Goal: Task Accomplishment & Management: Use online tool/utility

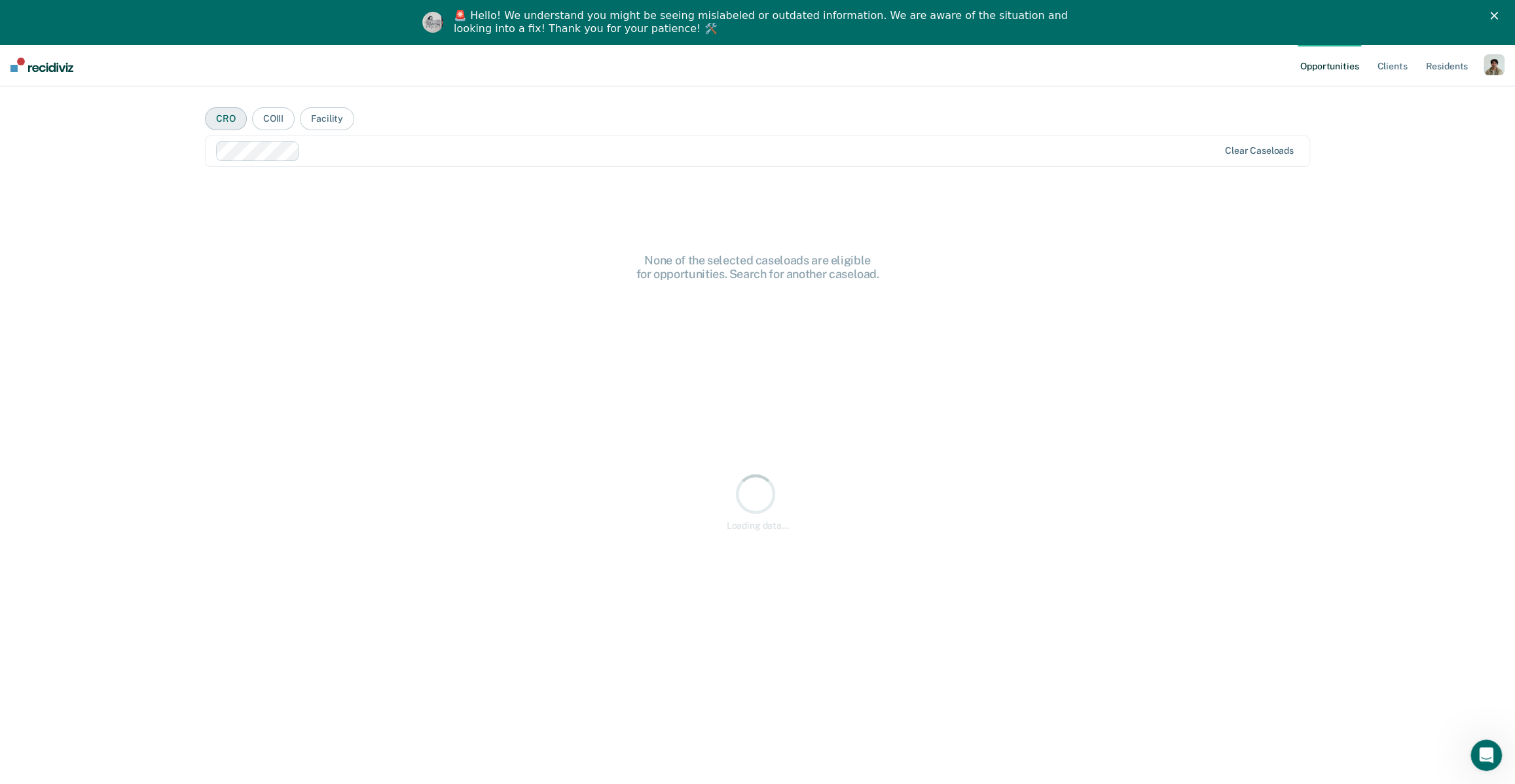
click at [224, 122] on button "CRO" at bounding box center [225, 118] width 41 height 23
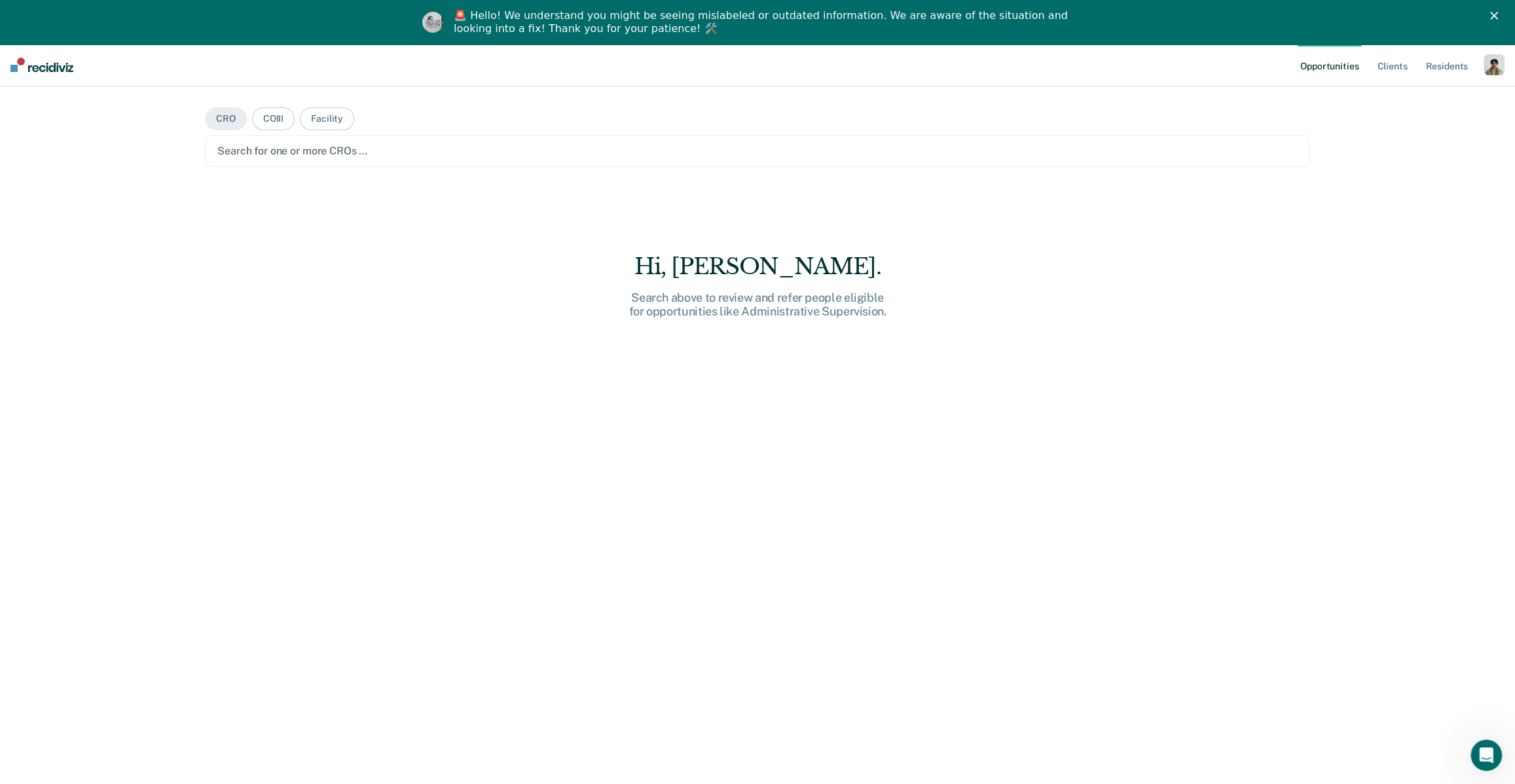
click at [292, 148] on div at bounding box center [758, 150] width 1080 height 15
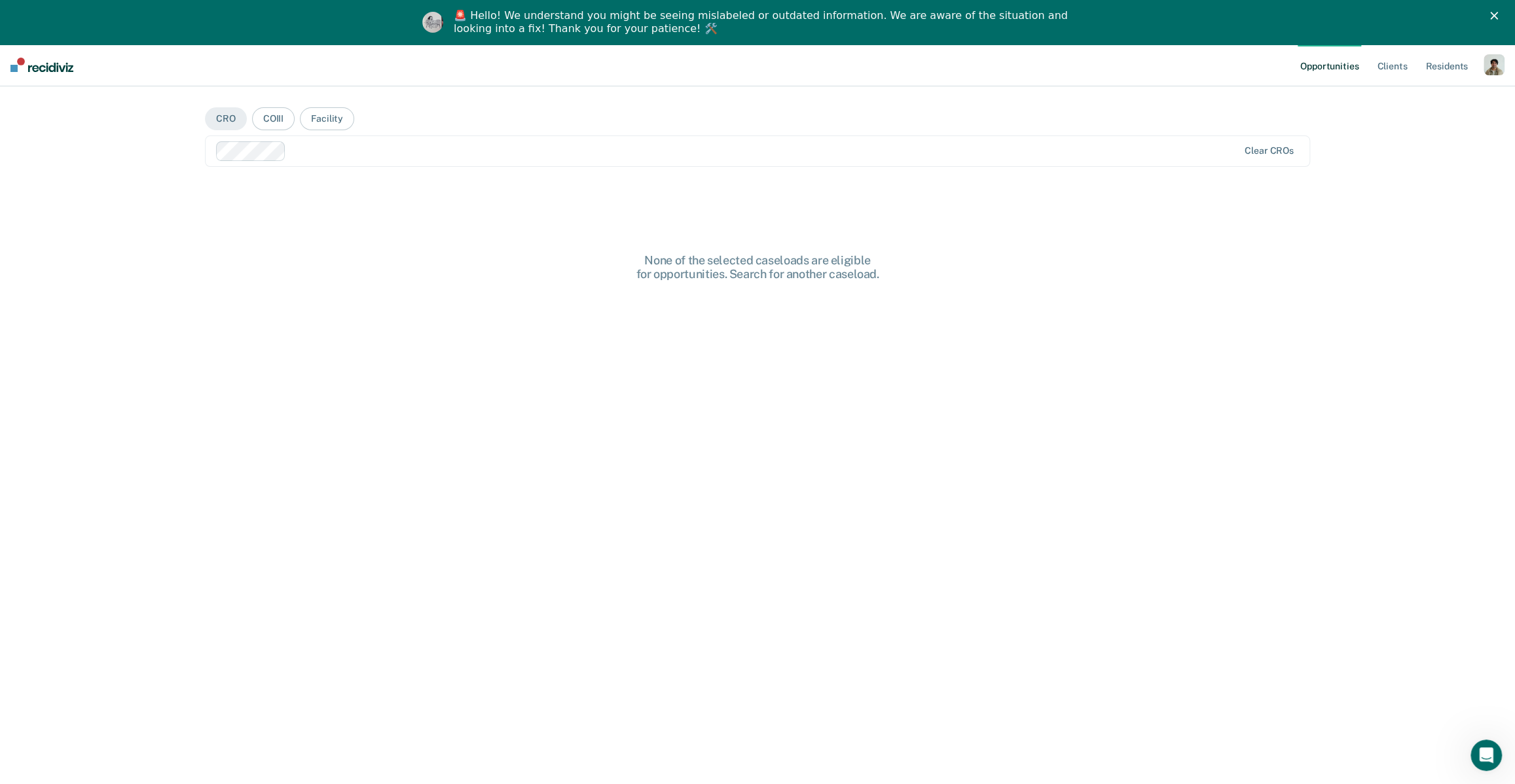
click at [377, 154] on div at bounding box center [764, 150] width 947 height 15
click at [503, 155] on div at bounding box center [819, 150] width 838 height 15
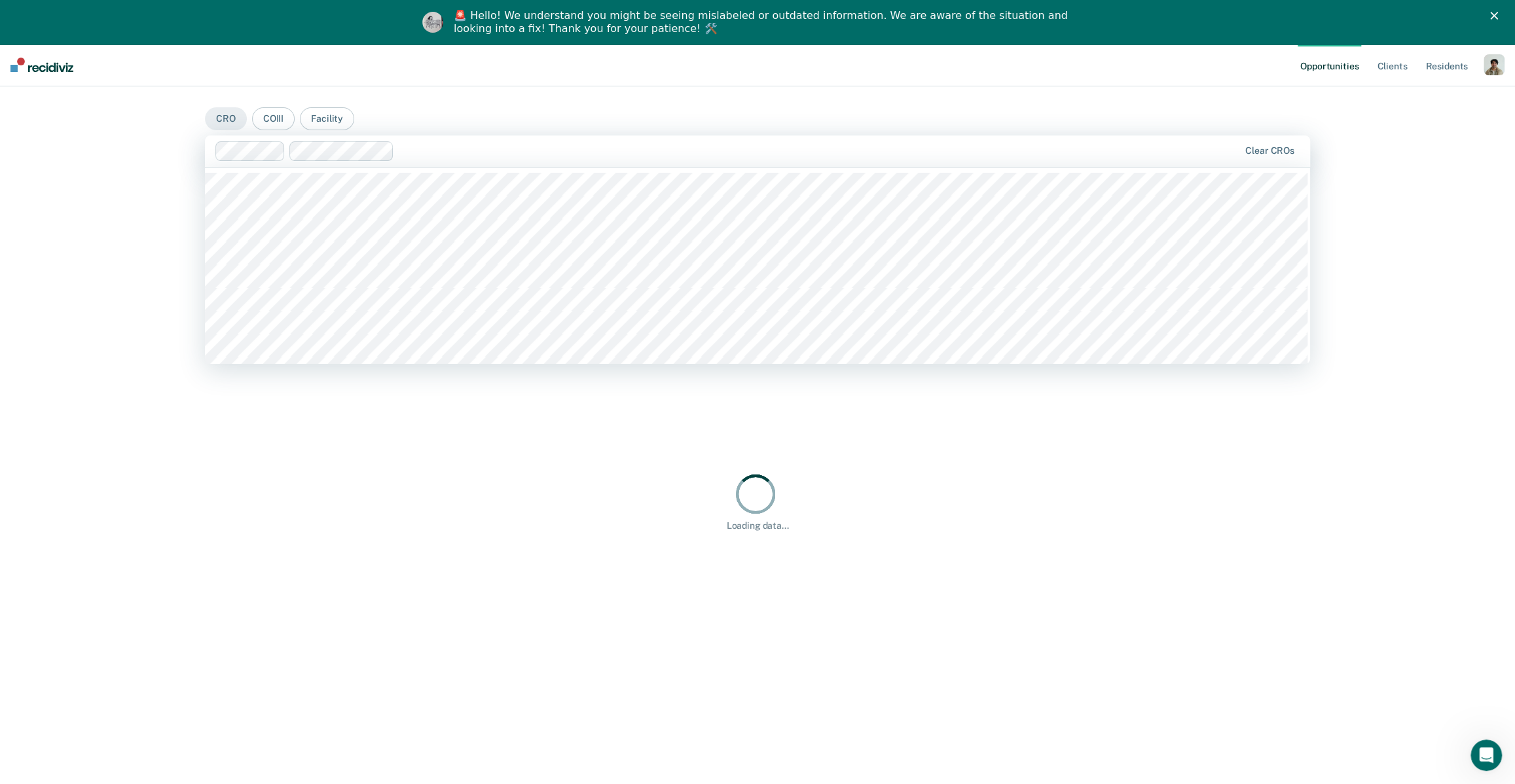
click at [532, 300] on div at bounding box center [757, 266] width 1105 height 196
click at [694, 158] on div at bounding box center [727, 151] width 1024 height 20
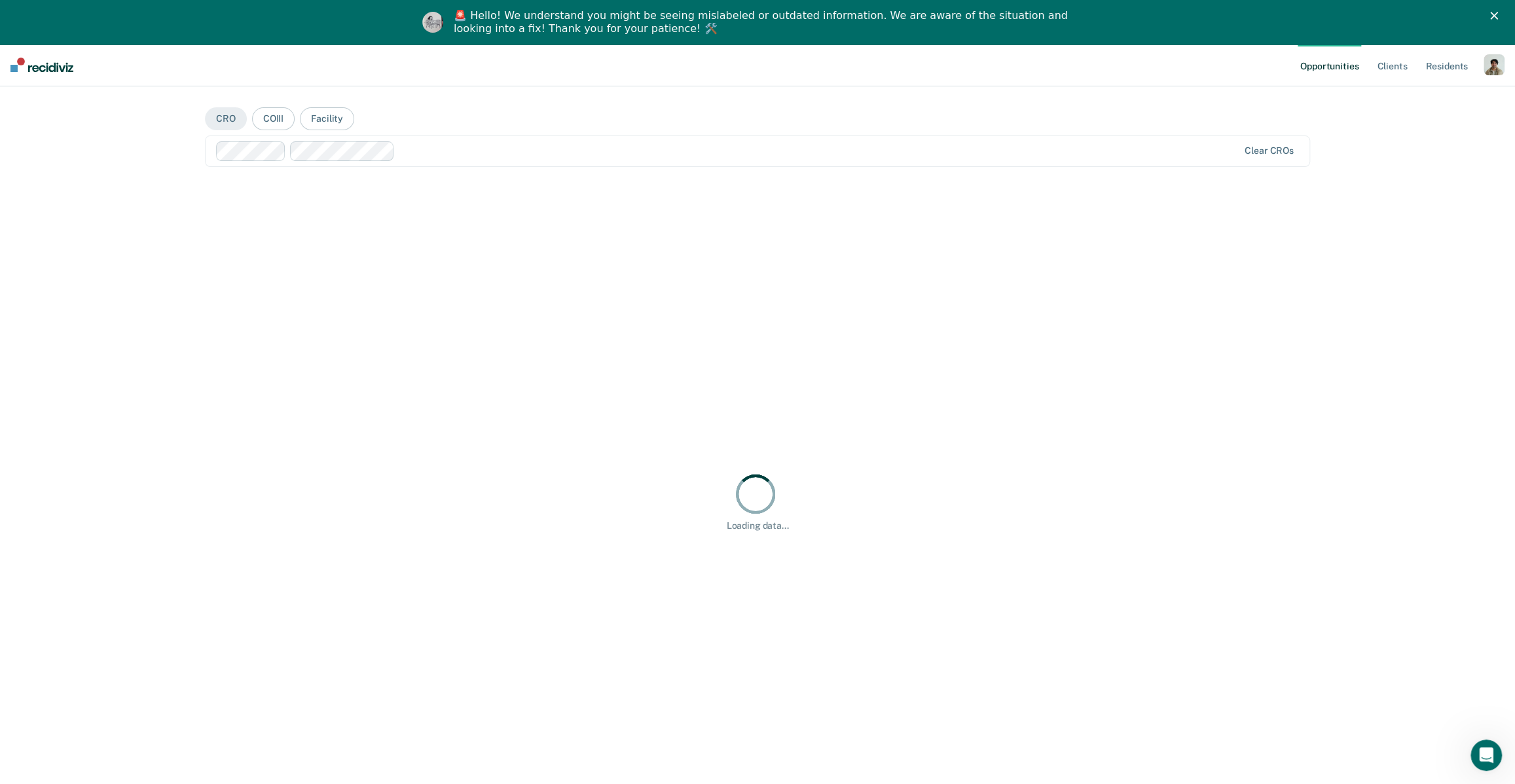
click at [662, 306] on div "Loading data..." at bounding box center [757, 502] width 1105 height 638
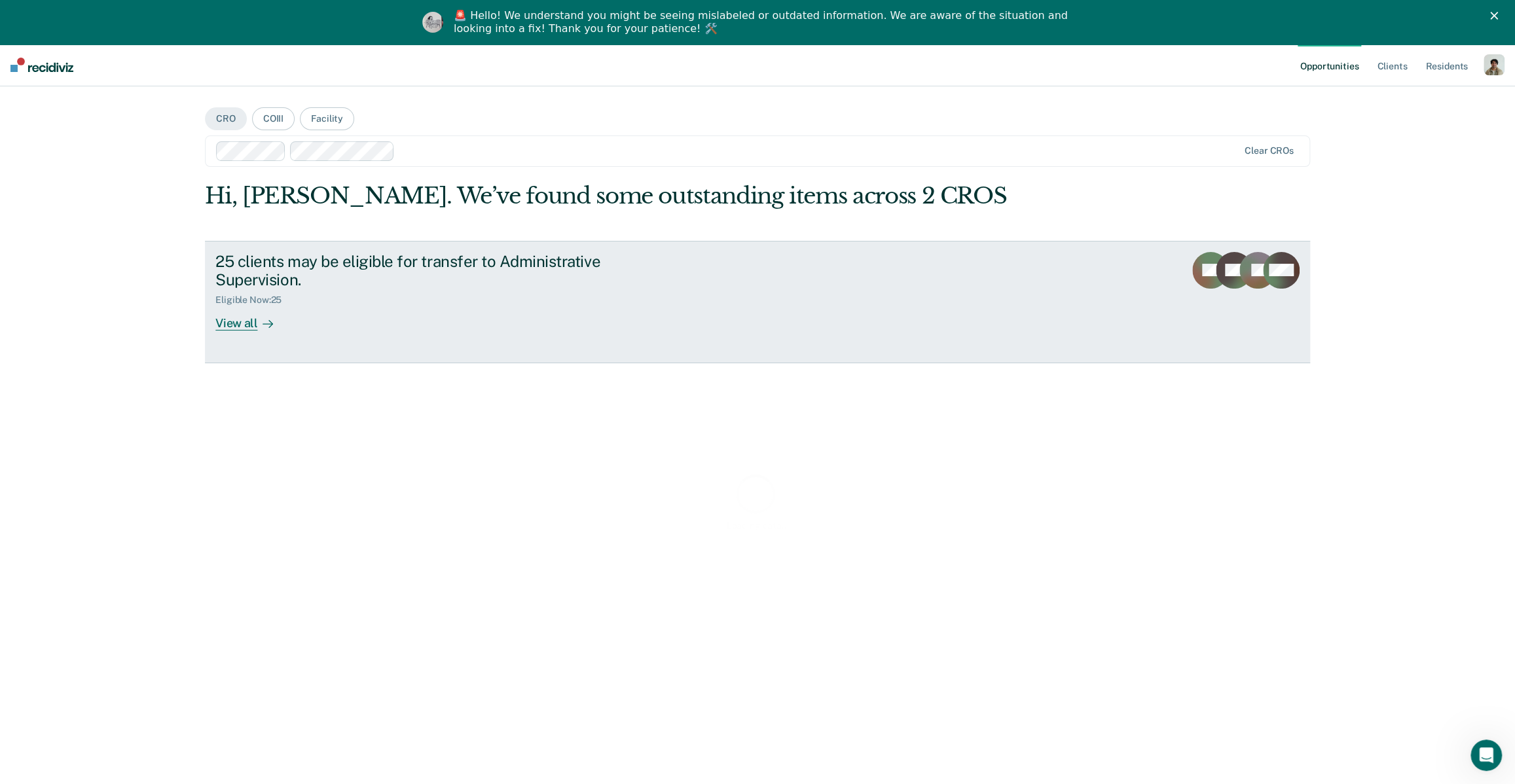
click at [407, 294] on div "Eligible Now : 25" at bounding box center [444, 297] width 459 height 17
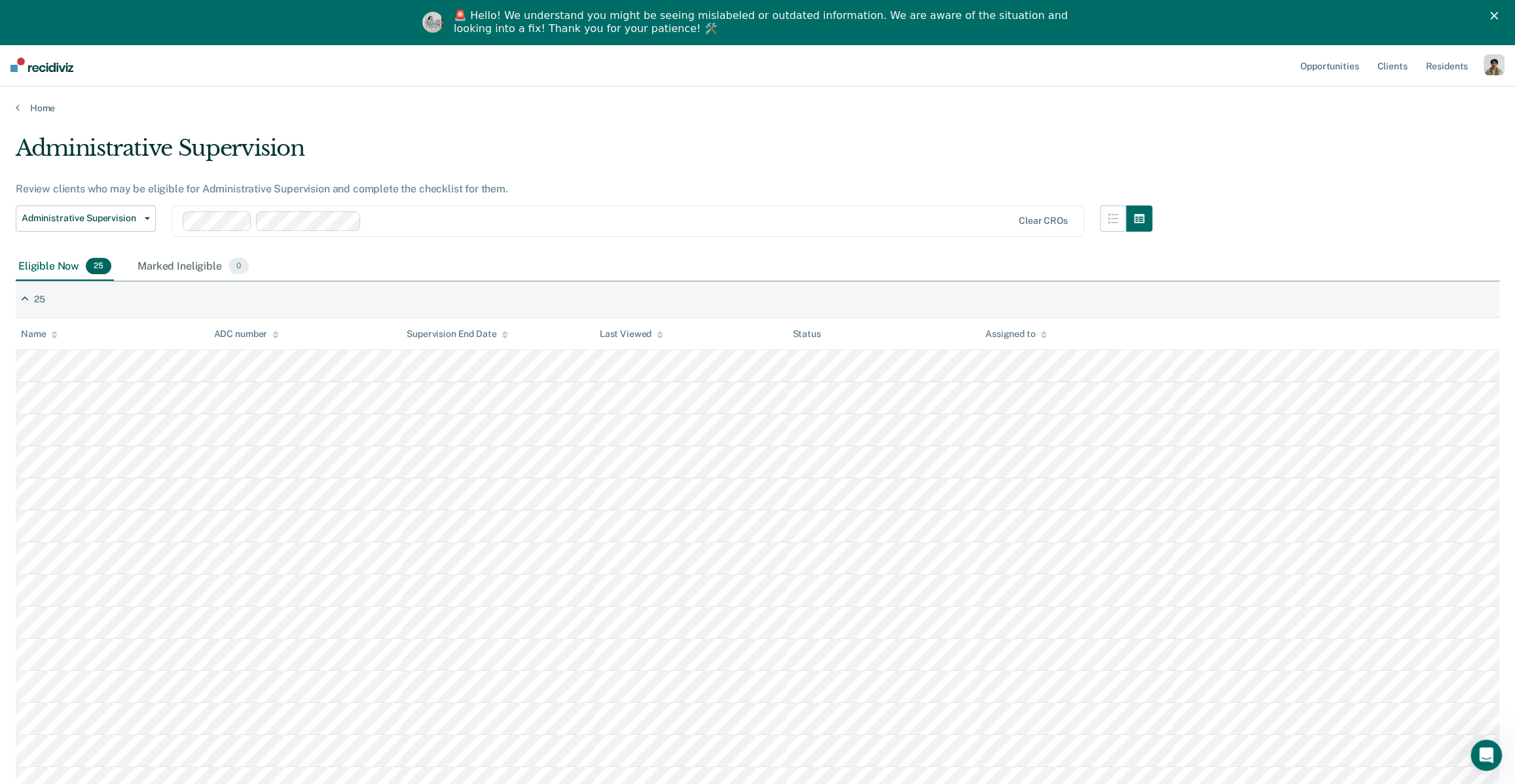
click at [392, 216] on div at bounding box center [689, 220] width 646 height 15
click at [553, 248] on div "Administrative Supervision Administrative Supervision option [PERSON_NAME], sel…" at bounding box center [584, 229] width 1137 height 47
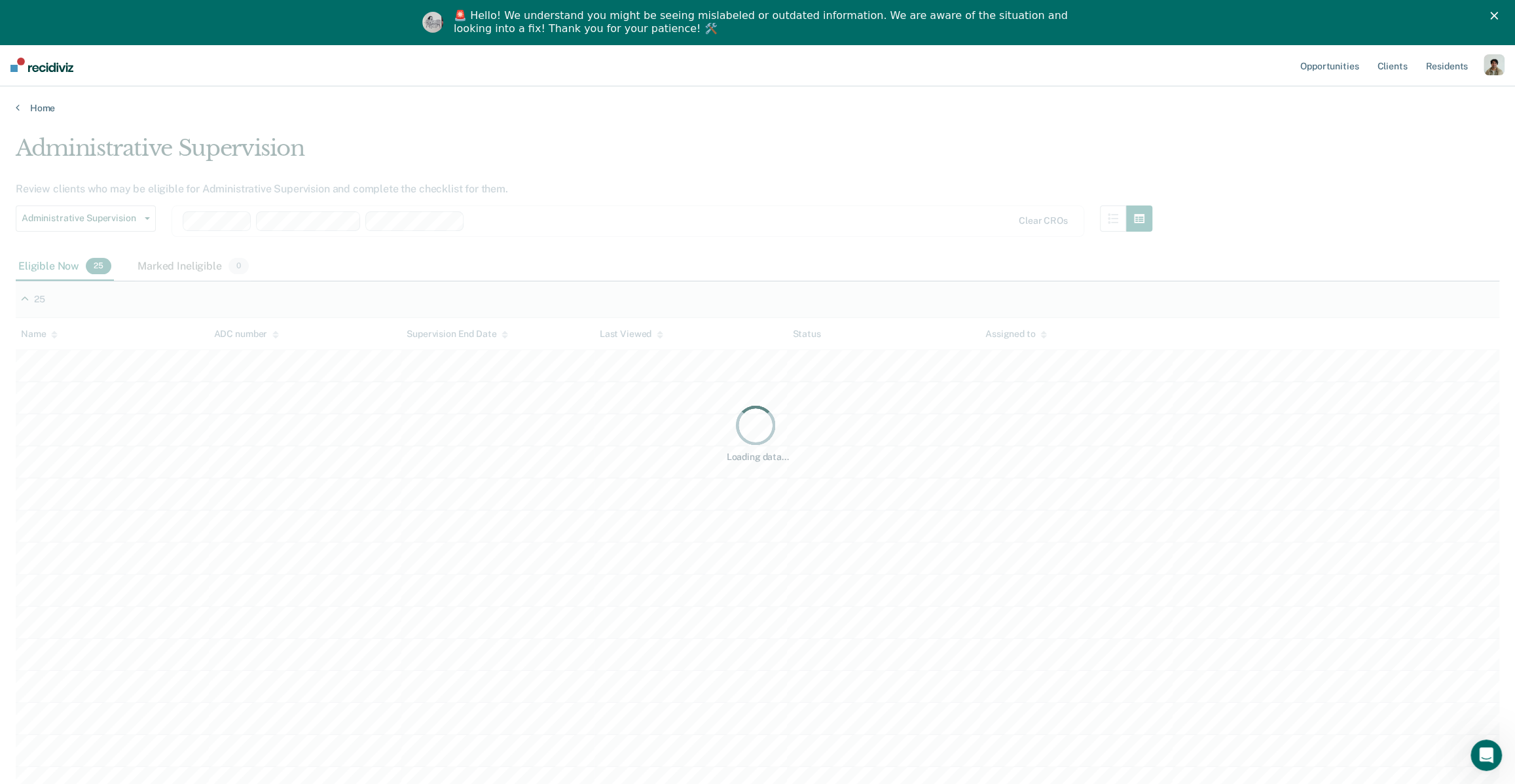
click at [579, 226] on div "Loading data..." at bounding box center [758, 432] width 1483 height 595
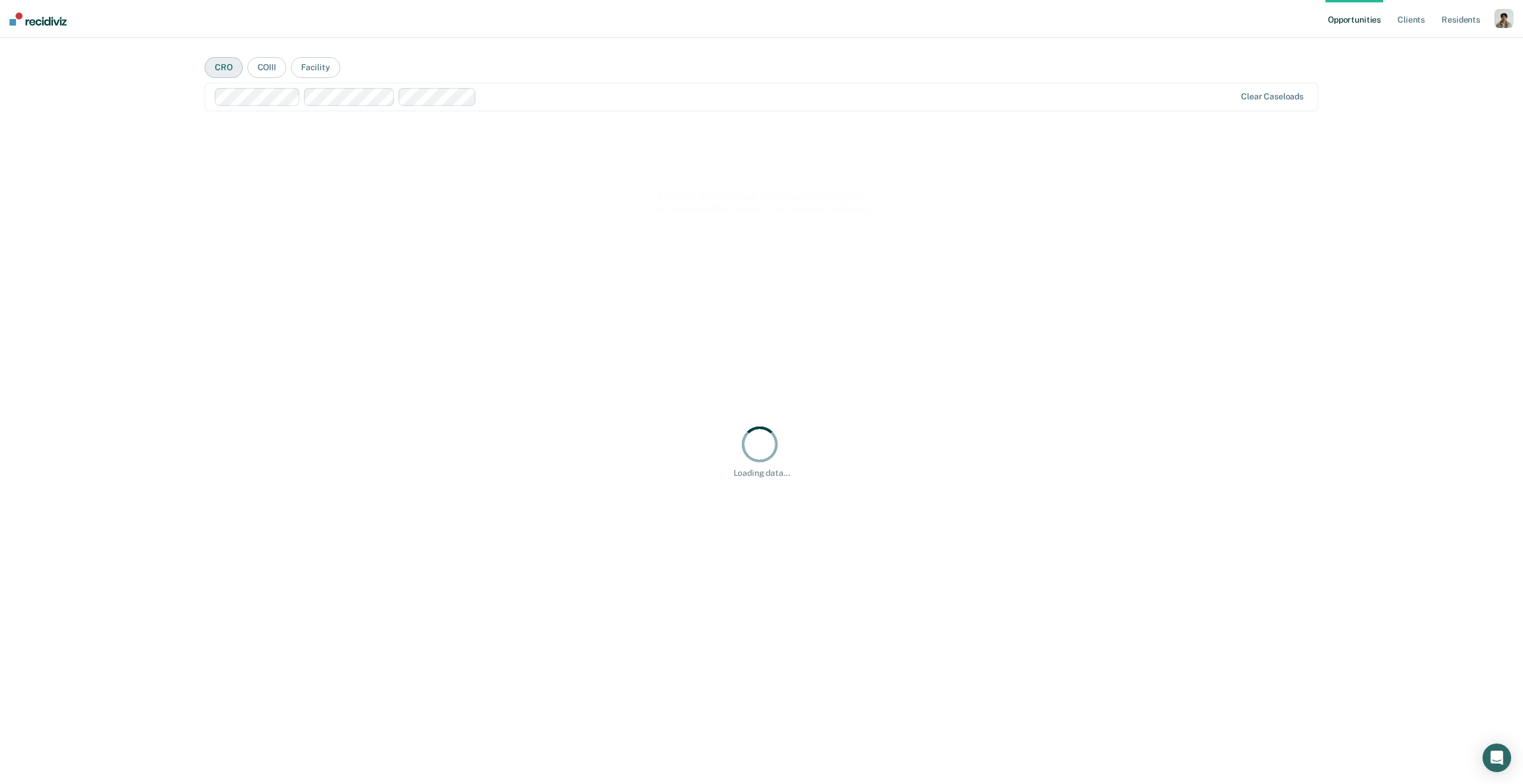
click at [239, 74] on button "CRO" at bounding box center [223, 67] width 38 height 21
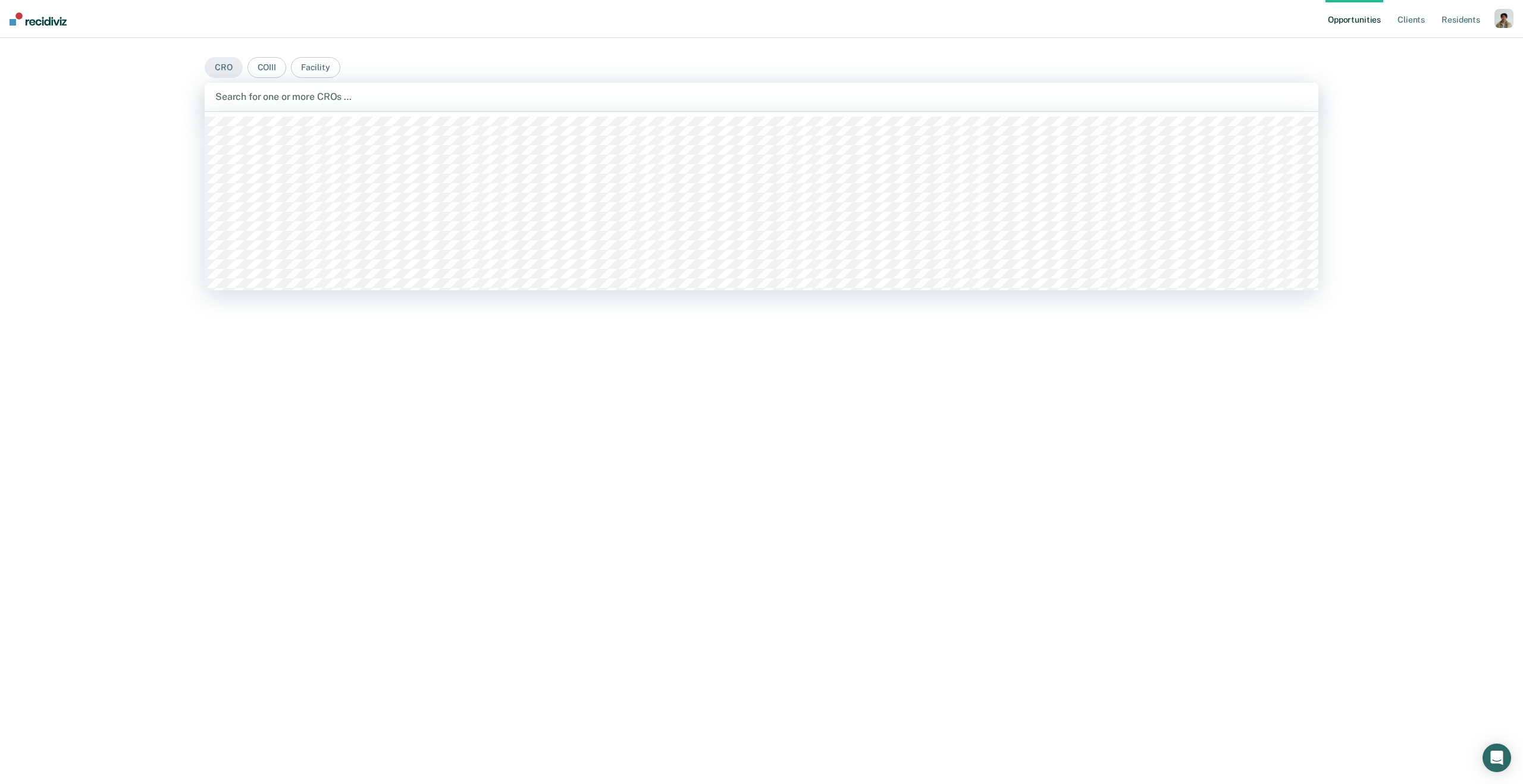
click at [248, 89] on div "Search for one or more CROs …" at bounding box center [762, 97] width 1095 height 16
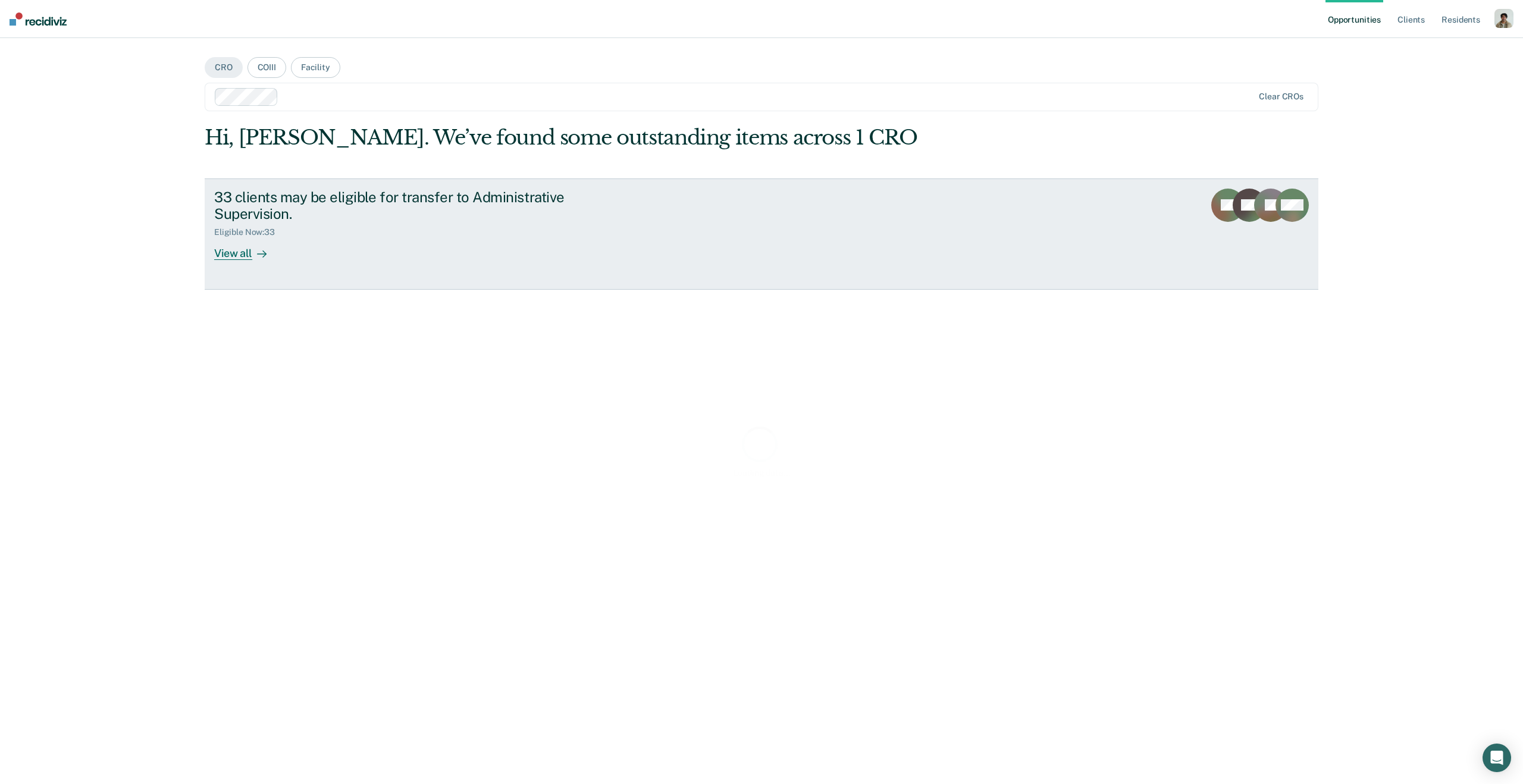
click at [273, 271] on div "Loading data... Hi, [GEOGRAPHIC_DATA]. We’ve found some outstanding items acros…" at bounding box center [761, 450] width 1114 height 650
click at [236, 253] on div "View all" at bounding box center [248, 248] width 66 height 23
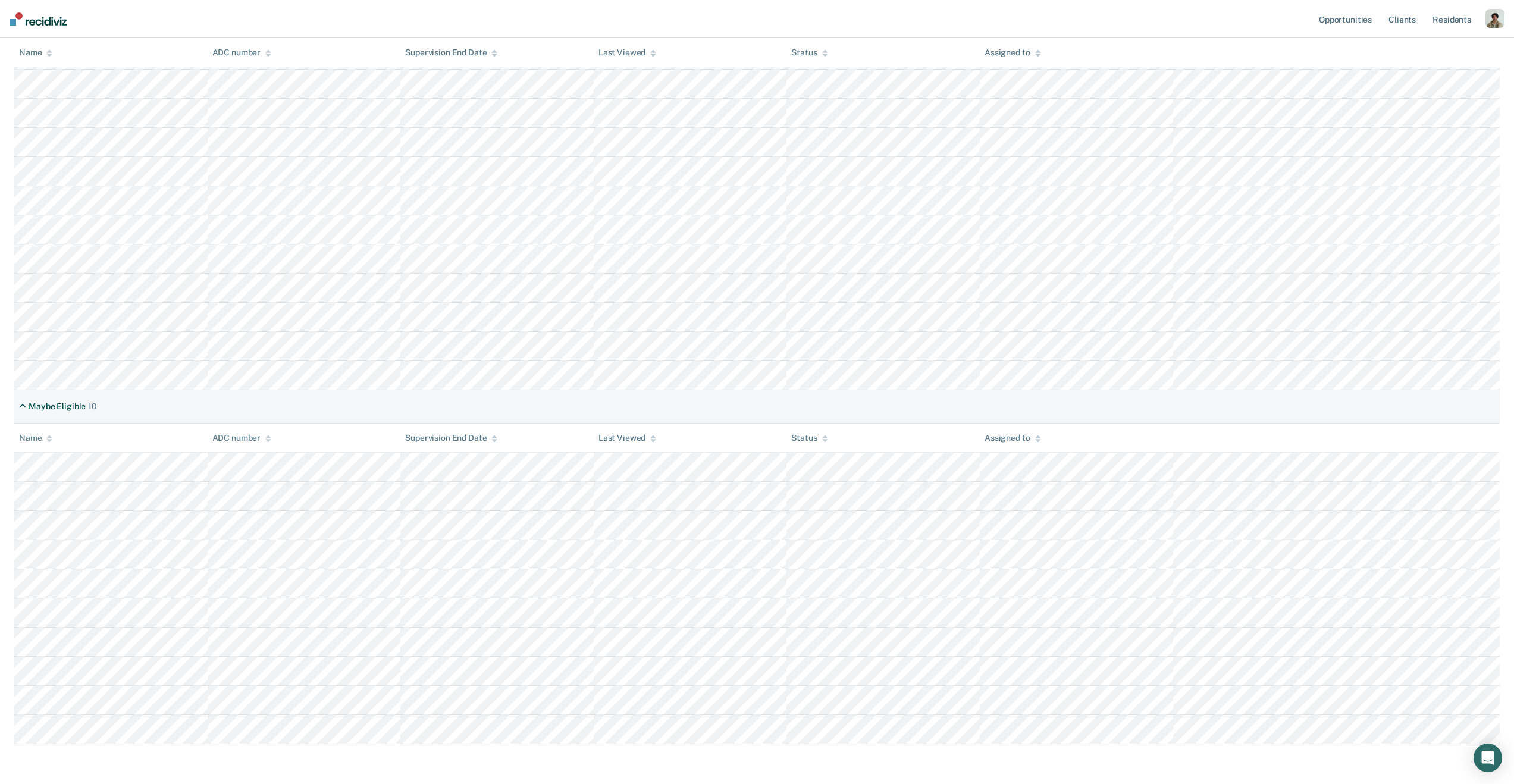
scroll to position [604, 0]
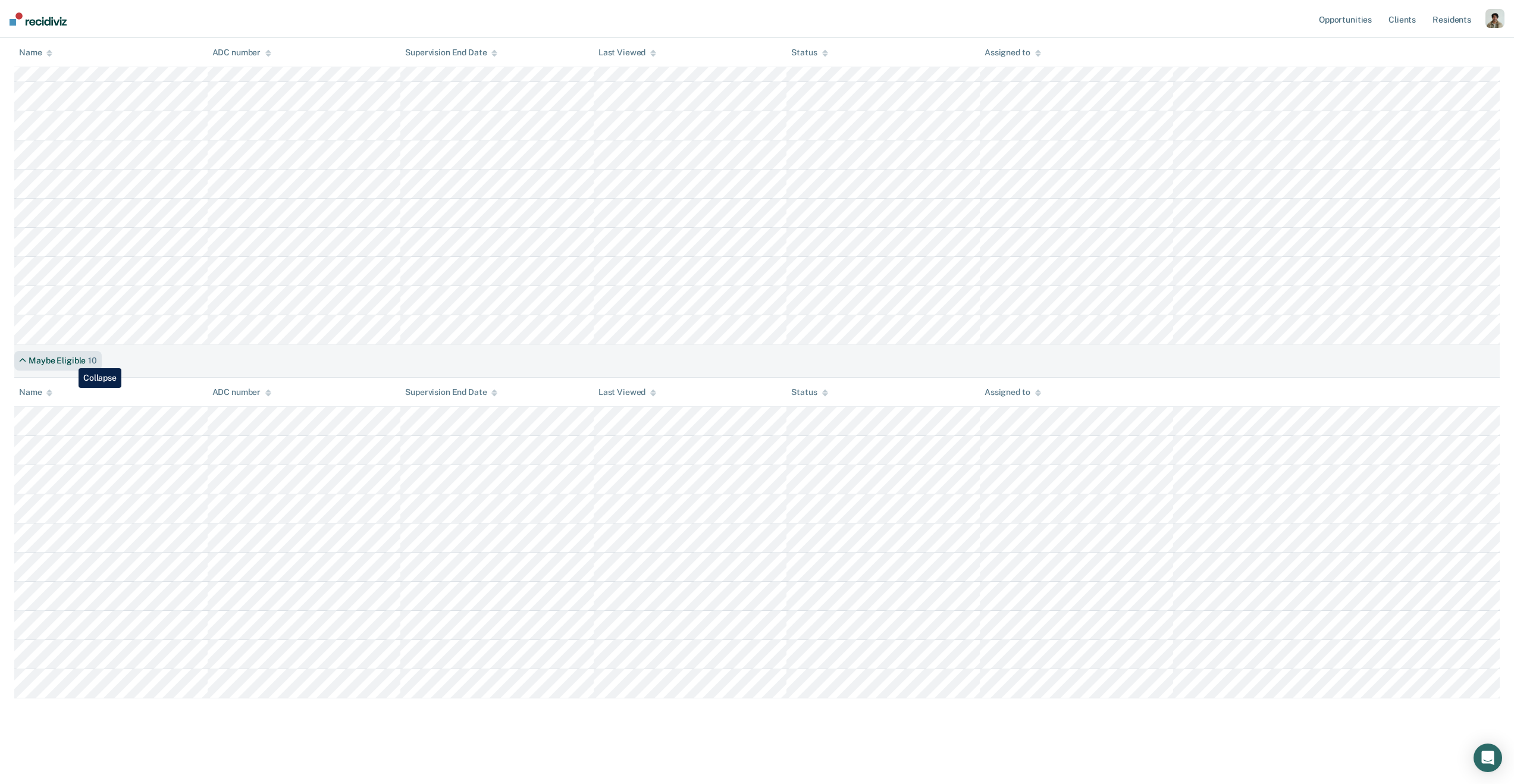
click at [70, 359] on div "Maybe Eligible" at bounding box center [57, 360] width 57 height 10
click at [63, 683] on div "Maybe Eligible" at bounding box center [57, 681] width 57 height 10
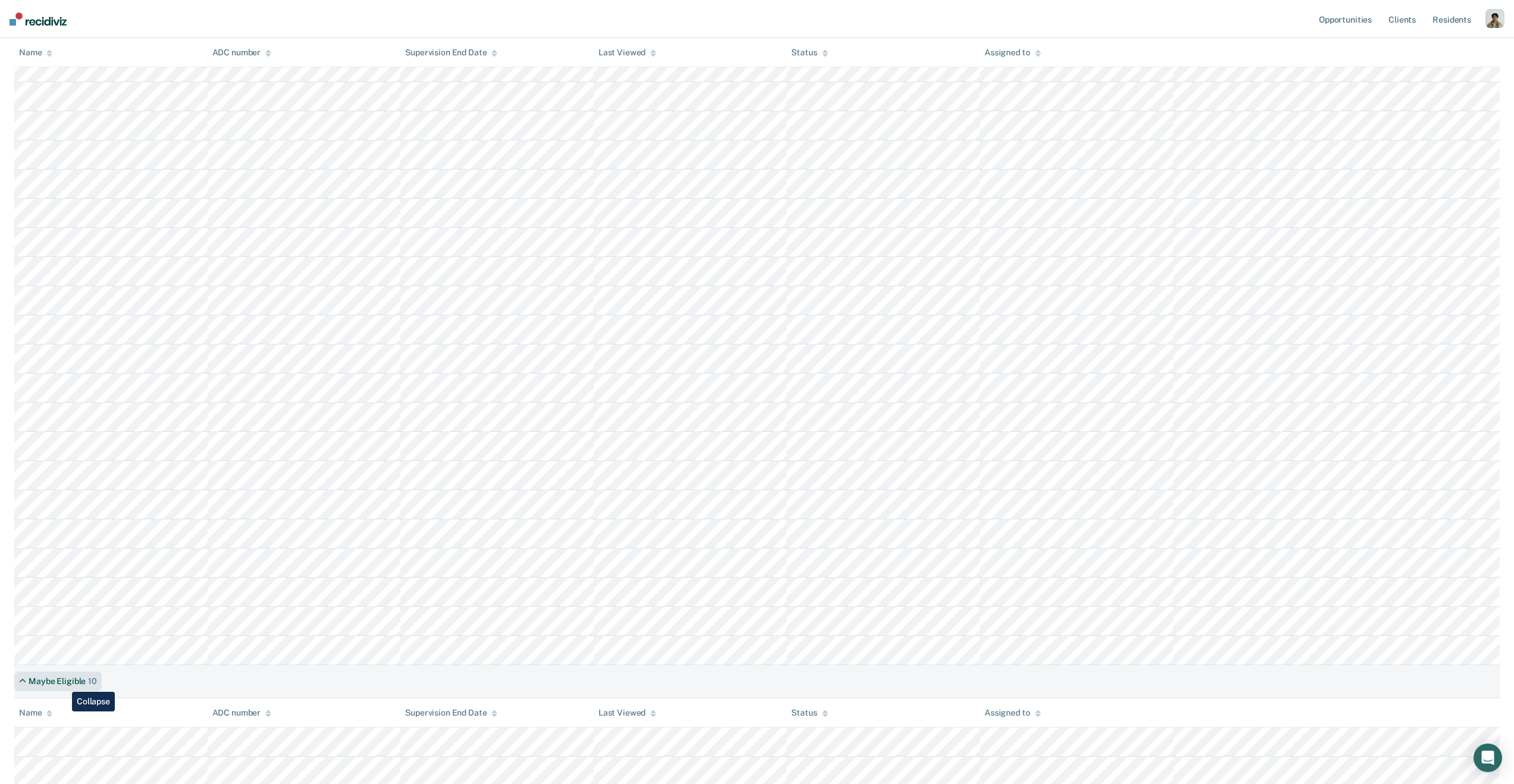
scroll to position [604, 0]
